Goal: Task Accomplishment & Management: Use online tool/utility

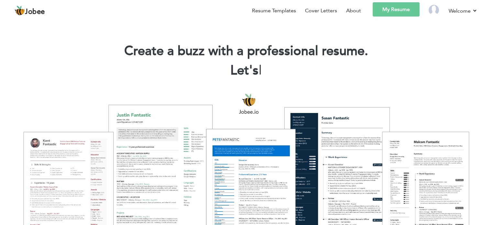
click at [397, 10] on link "My Resume" at bounding box center [395, 9] width 47 height 14
click at [398, 10] on link "My Resume" at bounding box center [395, 9] width 47 height 14
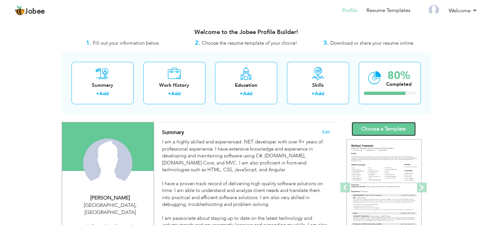
click at [381, 124] on link "Choose a Template" at bounding box center [383, 129] width 64 height 14
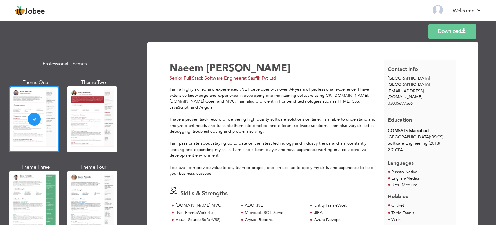
click at [452, 33] on link "Download" at bounding box center [453, 31] width 48 height 14
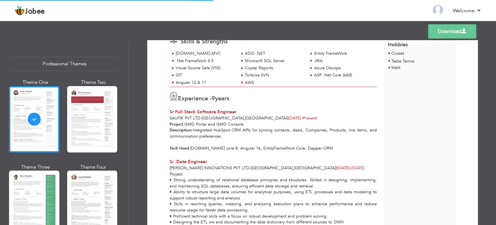
scroll to position [173, 0]
